Goal: Find contact information: Find contact information

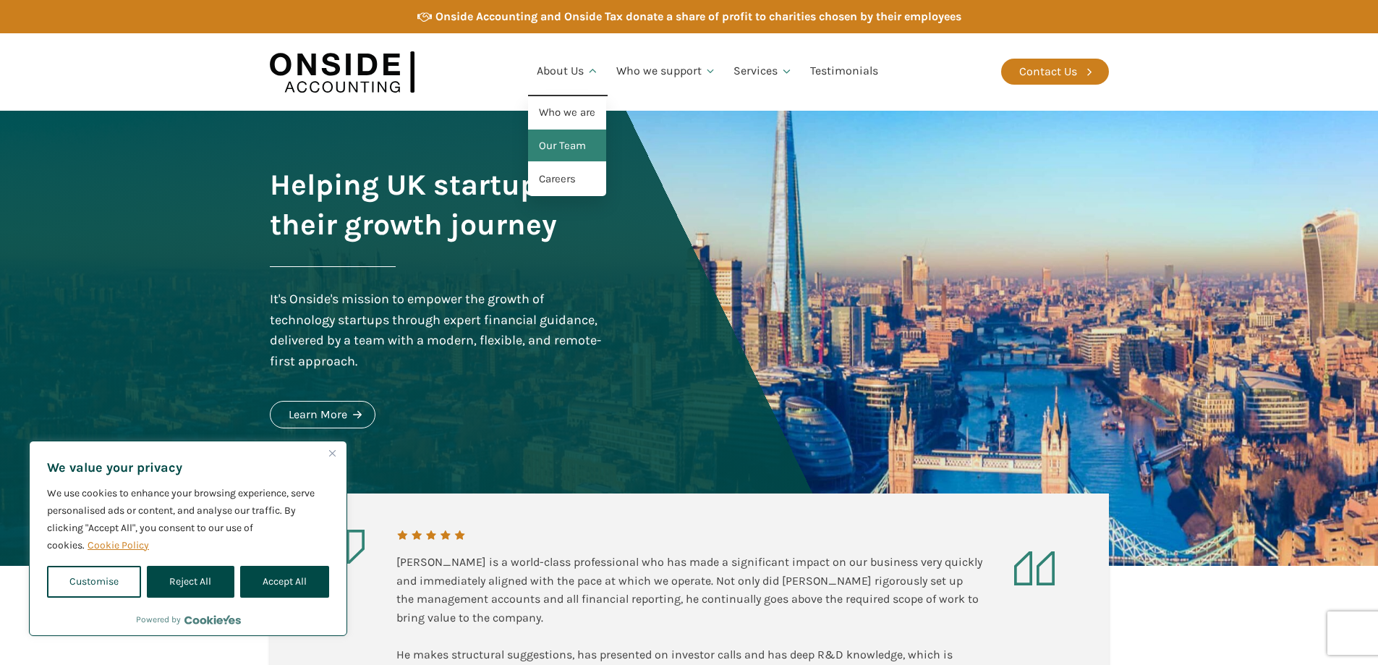
click at [568, 135] on link "Our Team" at bounding box center [567, 145] width 78 height 33
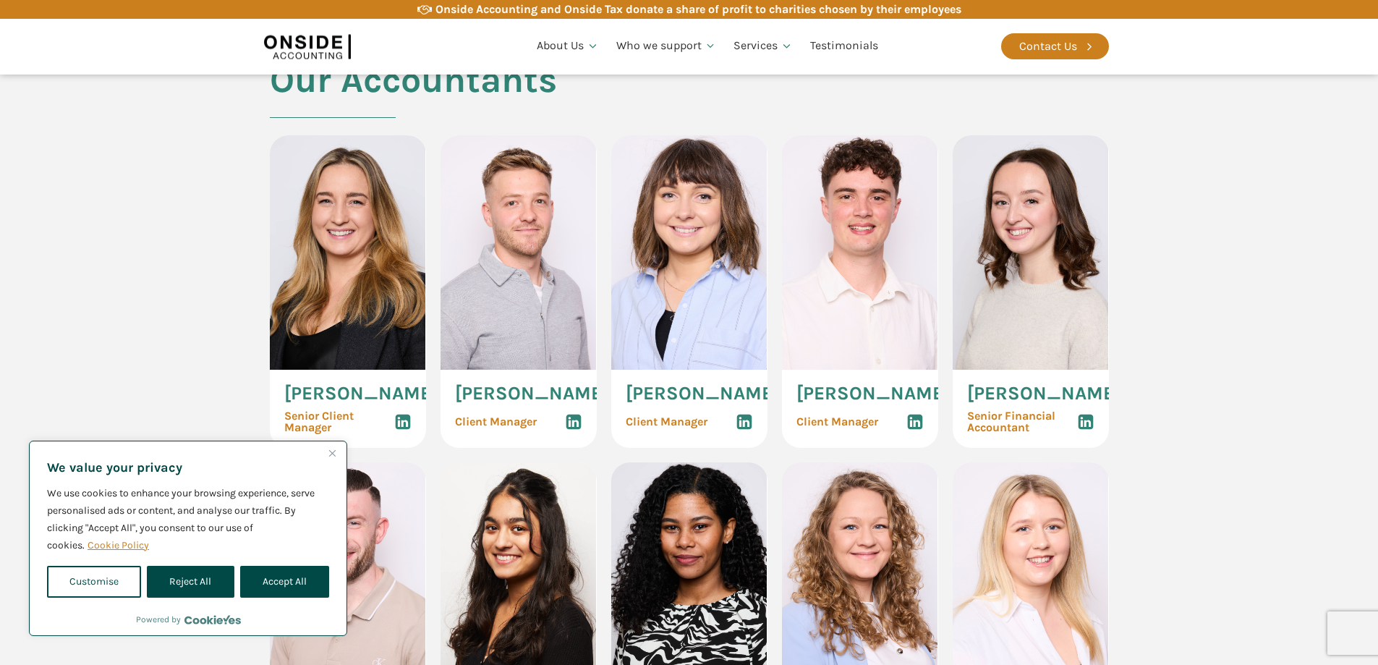
scroll to position [1470, 0]
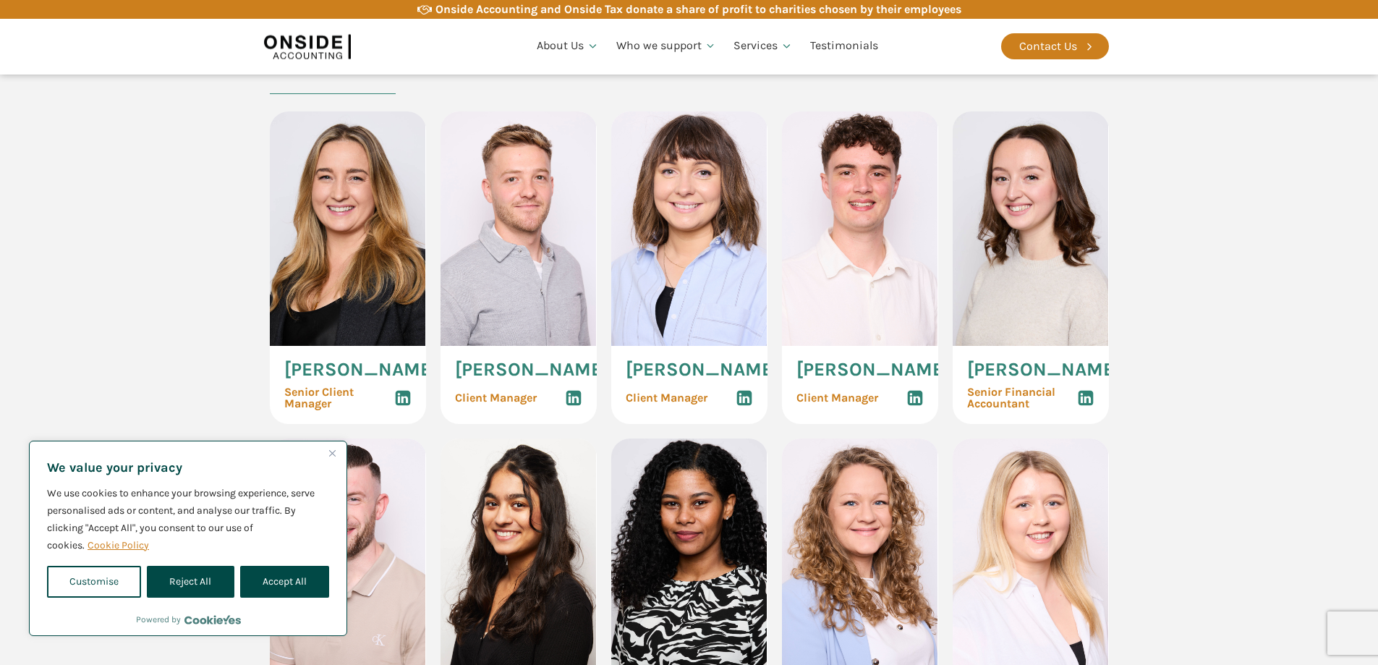
click at [334, 455] on img "Close" at bounding box center [332, 453] width 7 height 7
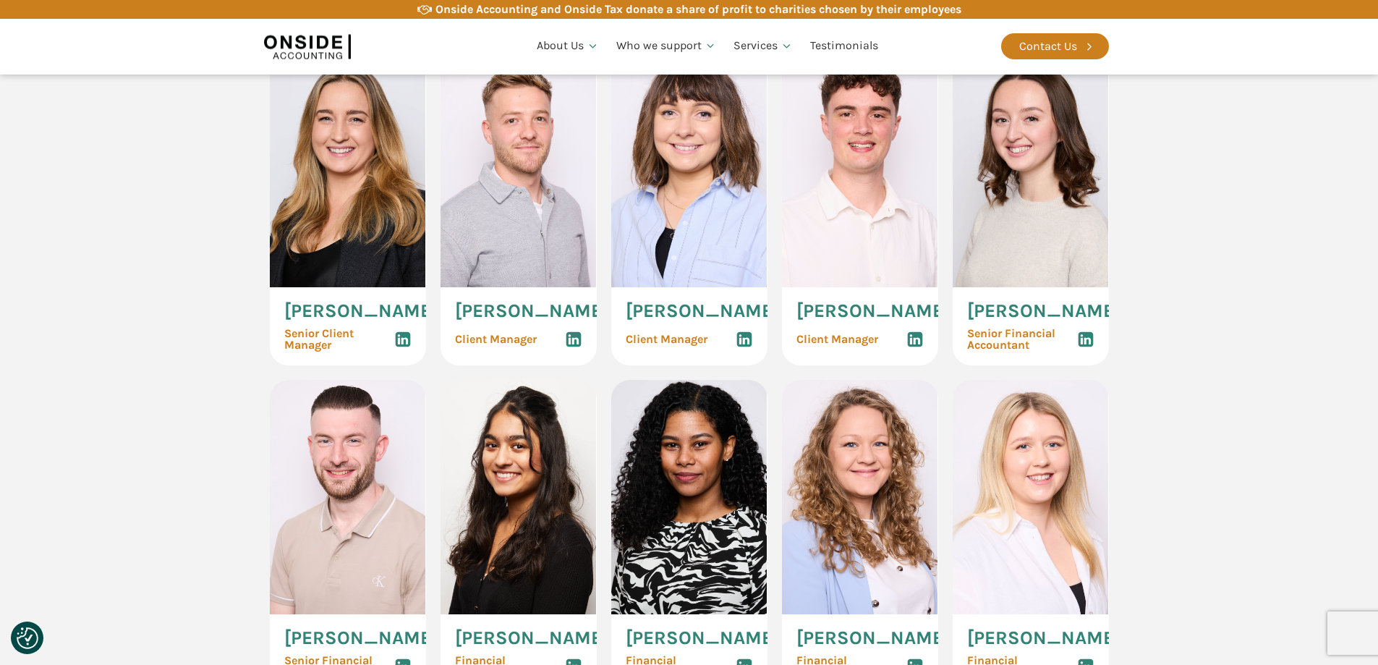
scroll to position [1522, 0]
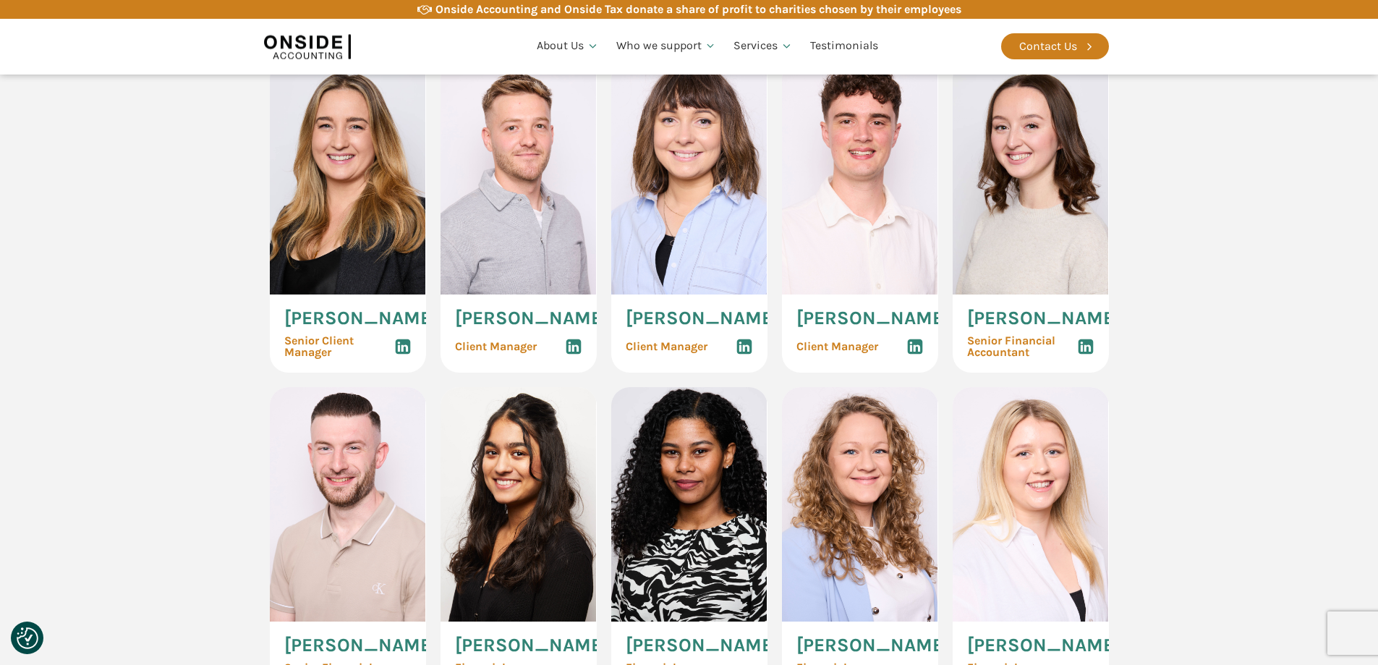
click at [488, 178] on img at bounding box center [518, 177] width 156 height 234
click at [482, 181] on img at bounding box center [518, 177] width 156 height 234
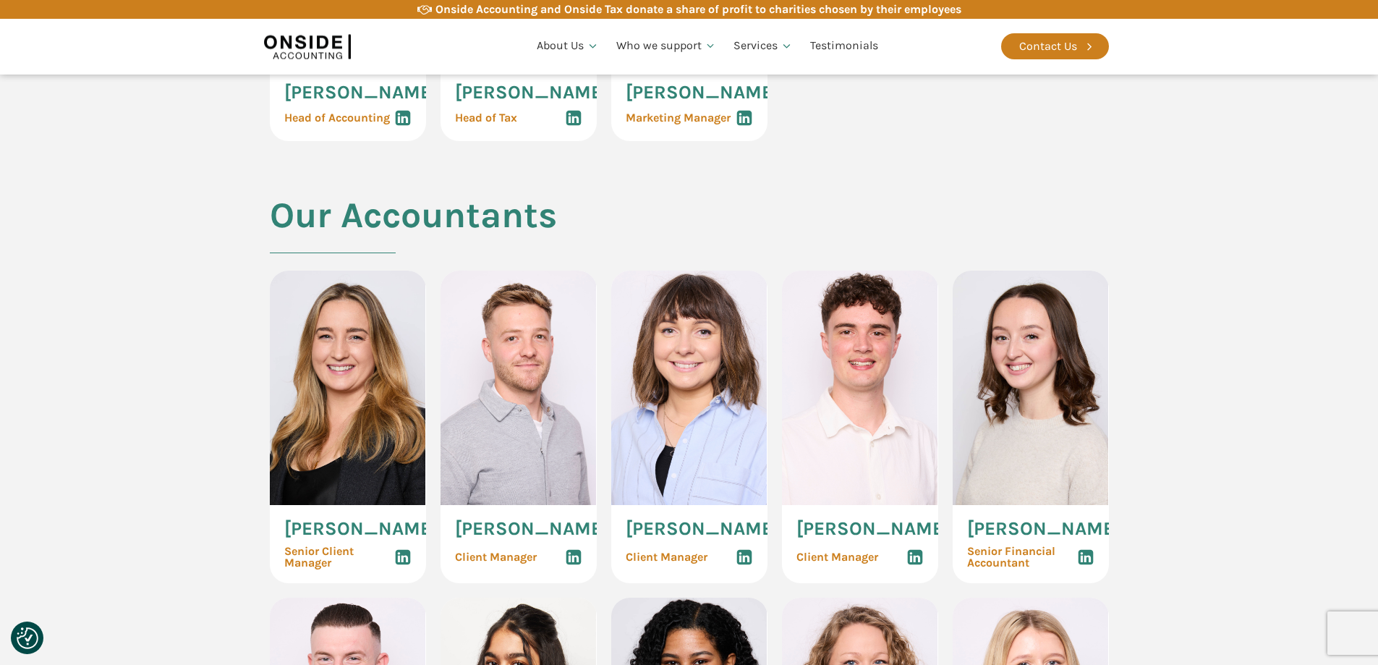
scroll to position [1302, 0]
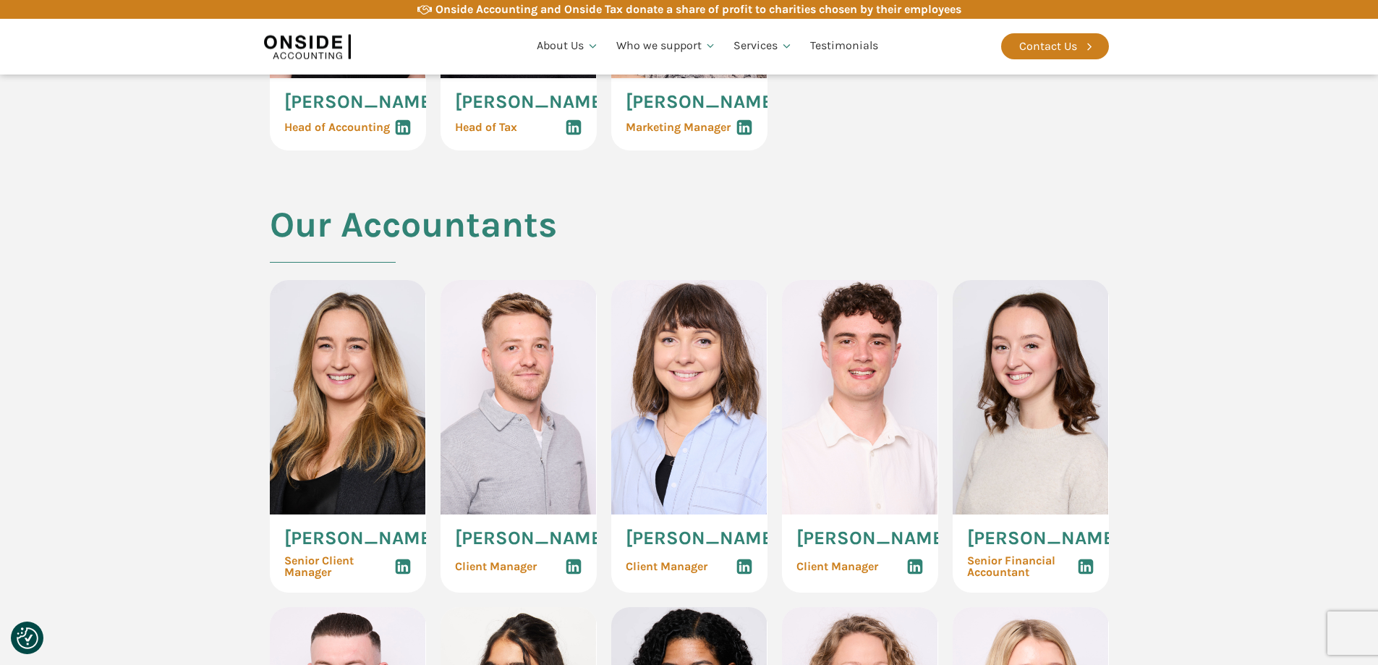
click at [574, 574] on use at bounding box center [573, 566] width 15 height 15
